Goal: Book appointment/travel/reservation

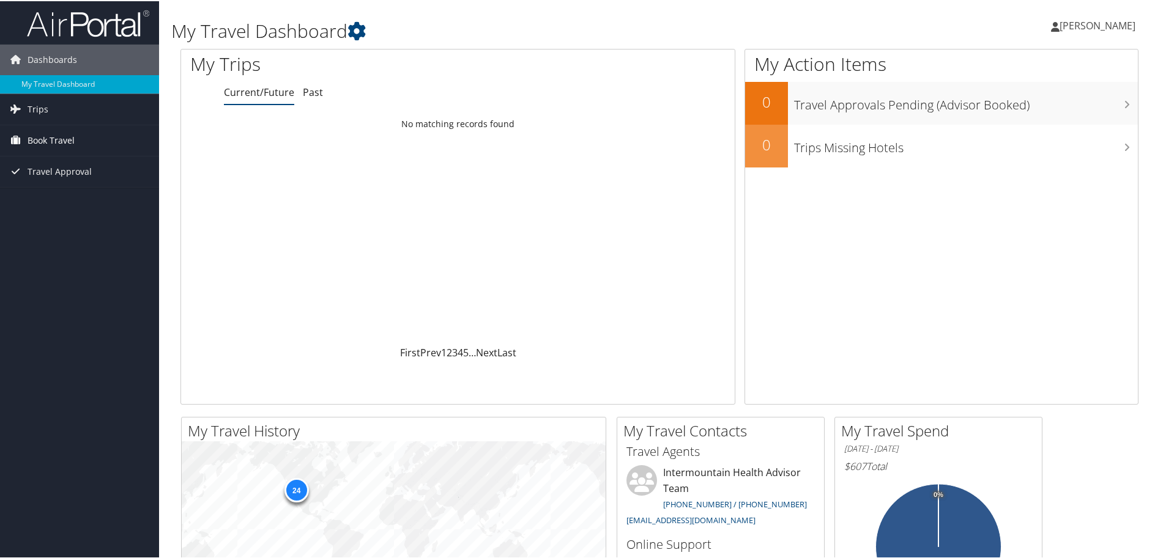
click at [40, 138] on span "Book Travel" at bounding box center [51, 139] width 47 height 31
click at [112, 196] on link "Book/Manage Online Trips" at bounding box center [79, 200] width 159 height 18
